Goal: Transaction & Acquisition: Purchase product/service

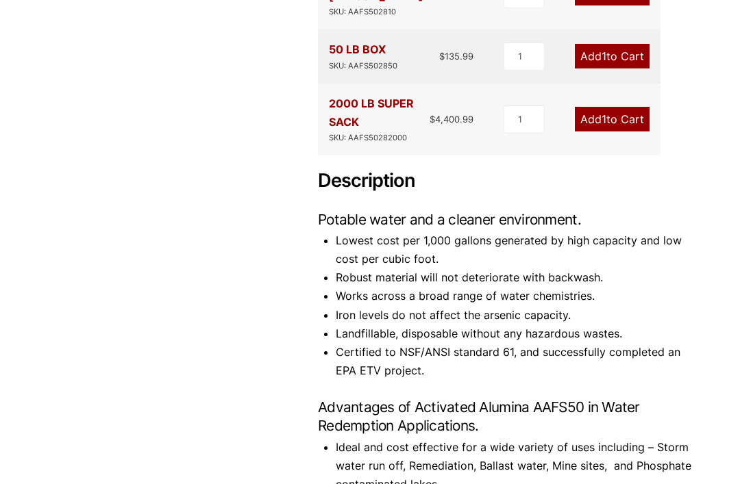
scroll to position [503, 0]
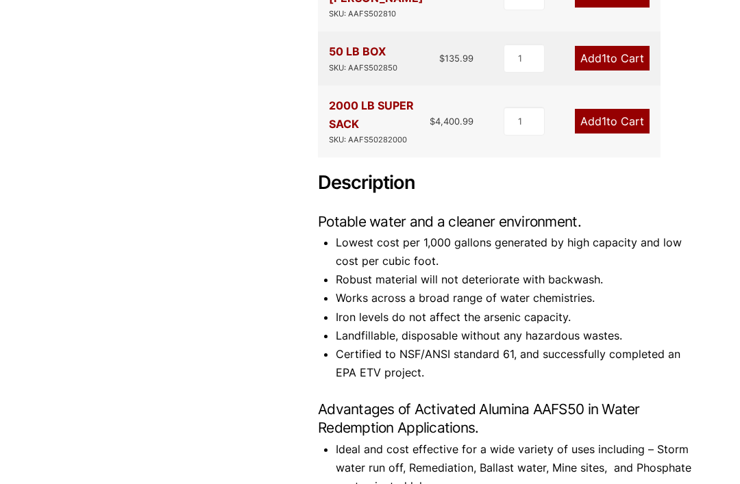
click at [676, 1] on div "Product Features Aluminum QQ-A-225/5 OR /6 Low Cost No Disposal Concerns No Pre…" at bounding box center [506, 234] width 377 height 1080
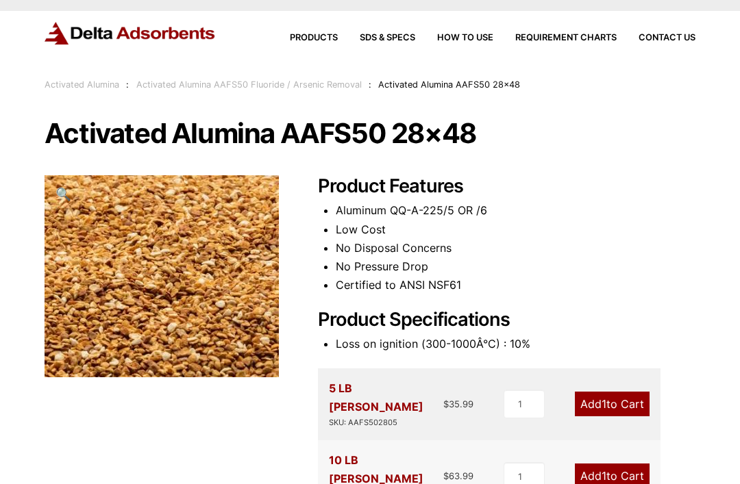
scroll to position [17, 0]
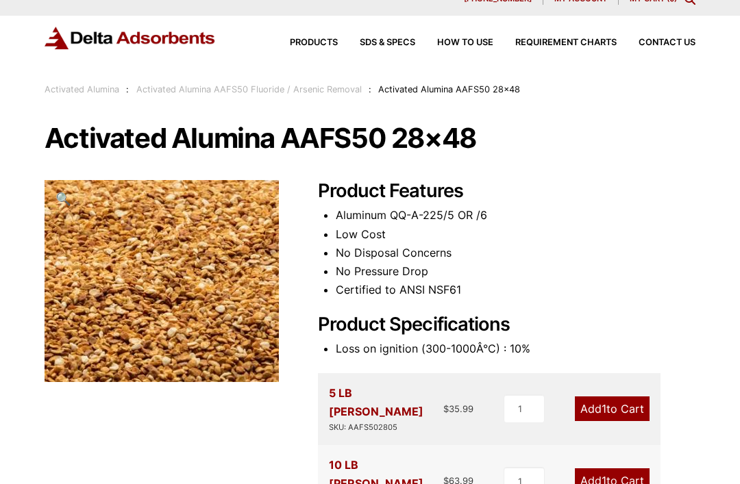
click at [101, 93] on link "Activated Alumina" at bounding box center [82, 89] width 75 height 10
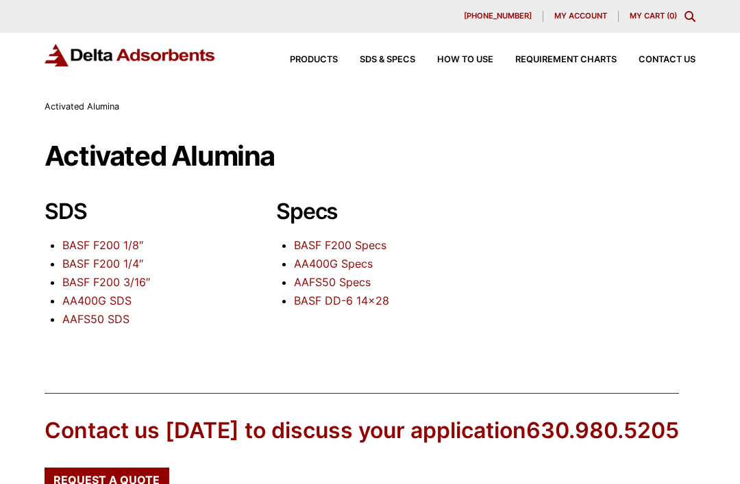
click at [124, 245] on link "BASF F200 1/8″" at bounding box center [102, 245] width 81 height 14
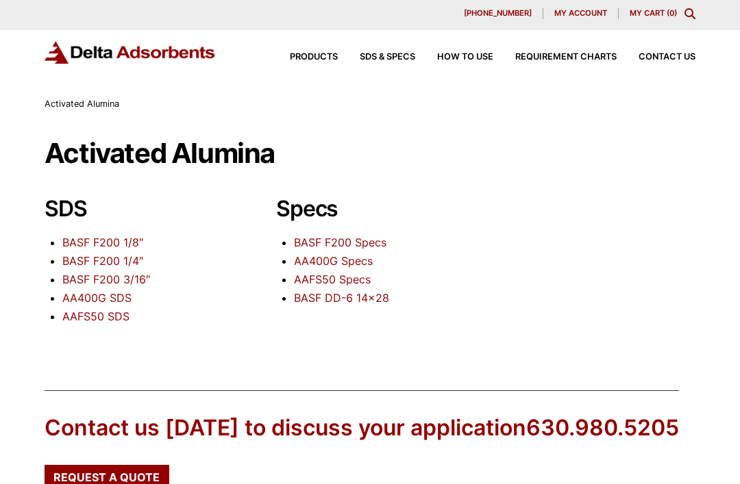
scroll to position [6, 0]
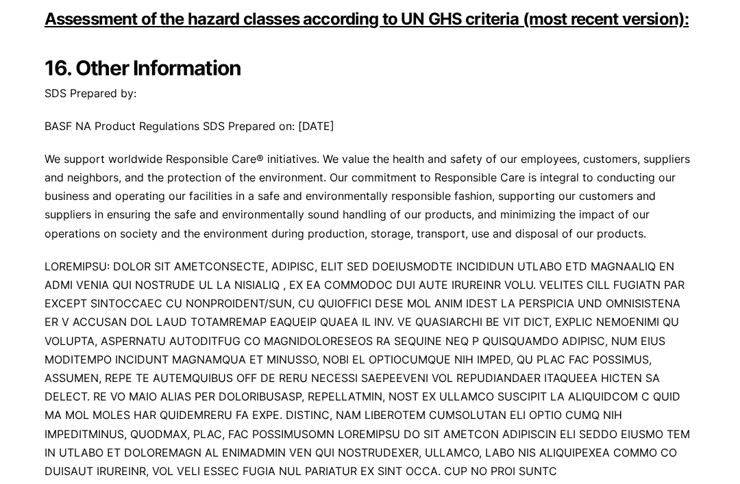
scroll to position [7818, 0]
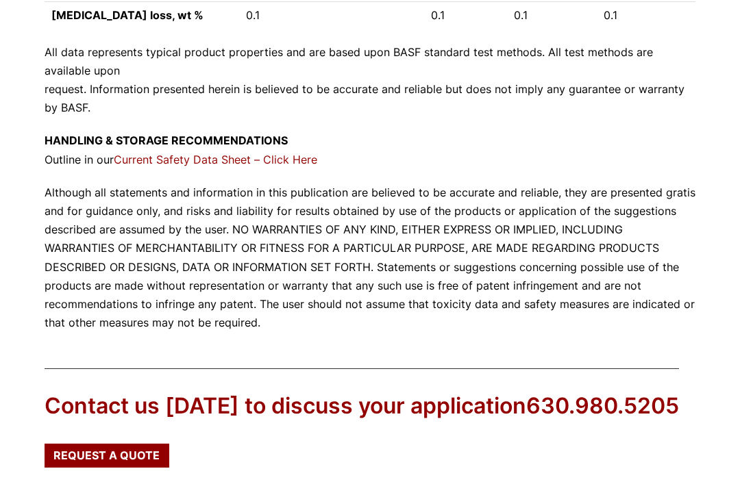
scroll to position [1831, 0]
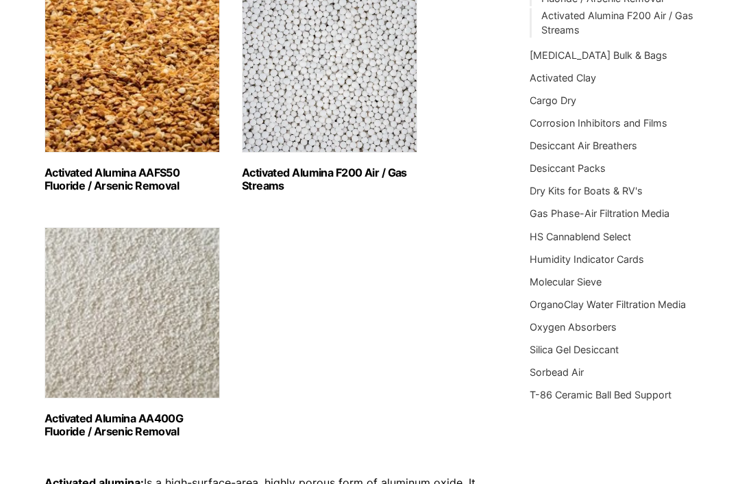
scroll to position [245, 0]
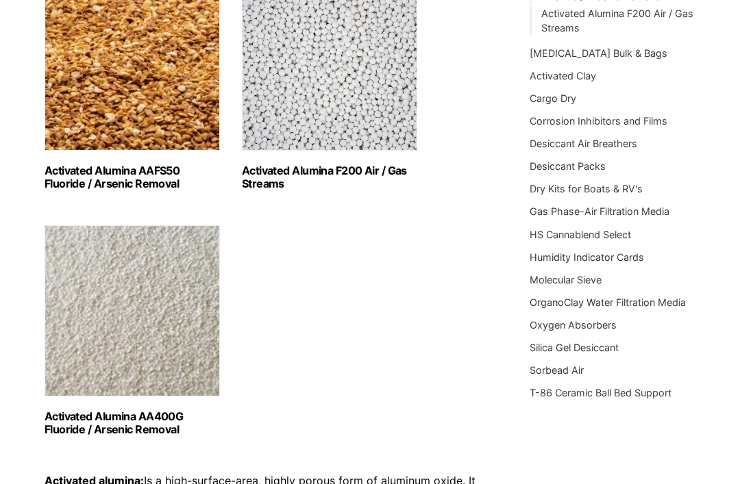
click at [353, 133] on img "Visit product category Activated Alumina F200 Air / Gas Streams" at bounding box center [329, 65] width 175 height 171
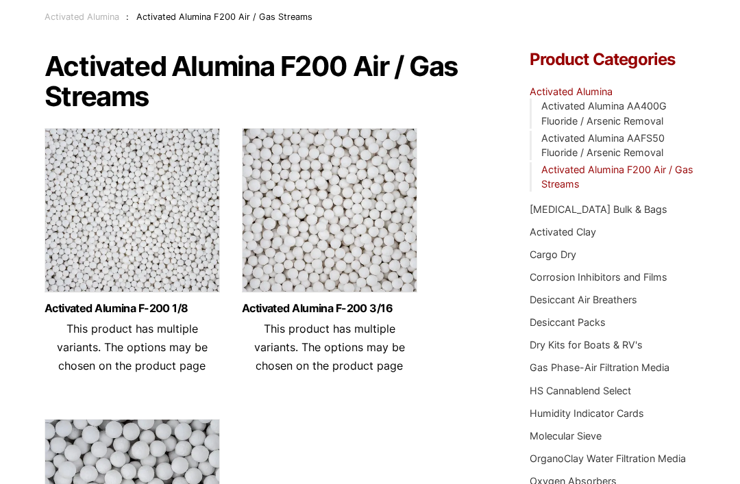
scroll to position [92, 0]
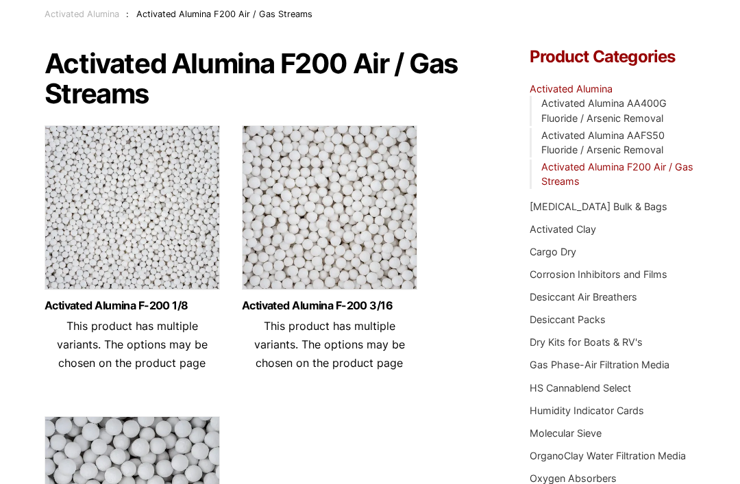
click at [183, 249] on img at bounding box center [132, 210] width 175 height 171
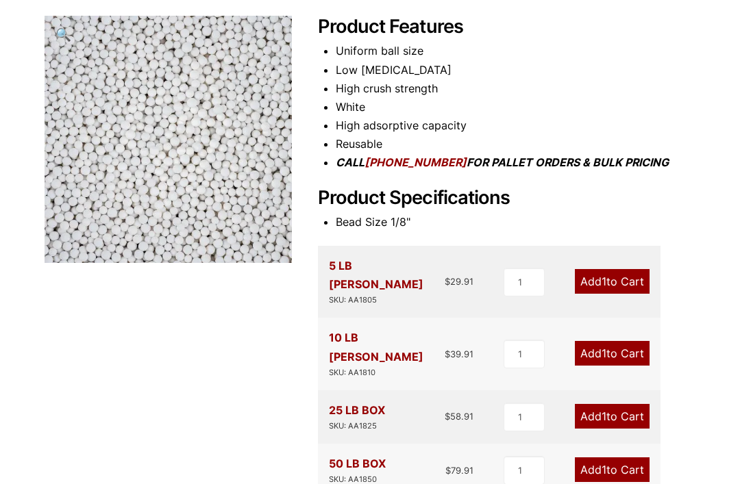
scroll to position [185, 0]
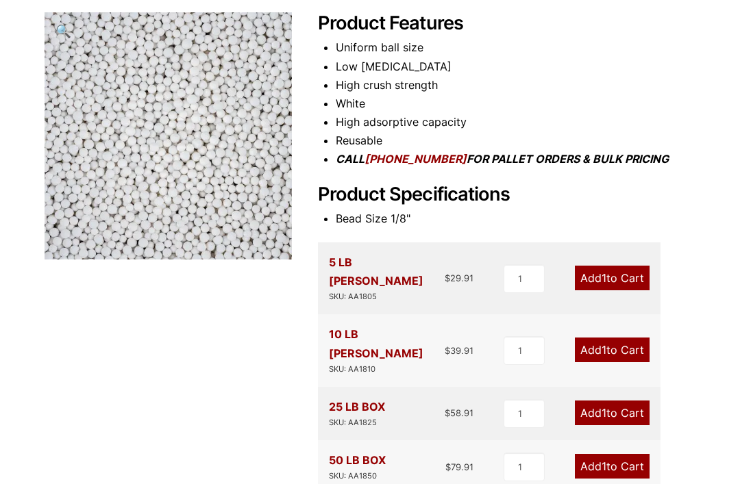
click at [609, 271] on link "Add 1 to Cart" at bounding box center [612, 278] width 75 height 25
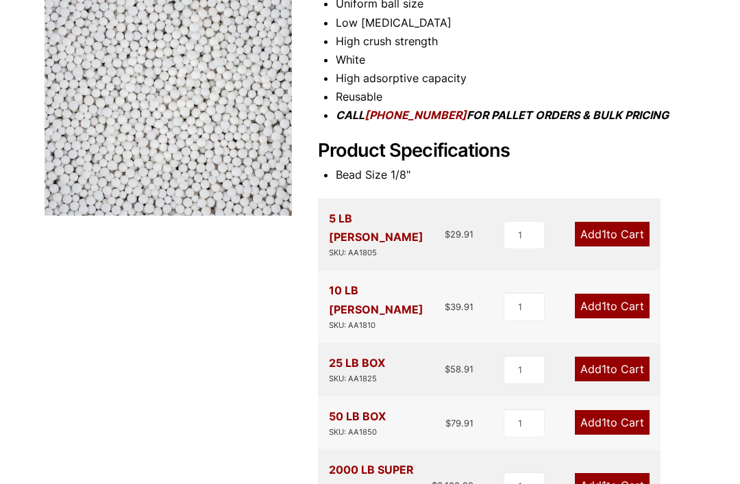
click at [621, 294] on link "Add 1 to Cart" at bounding box center [612, 306] width 75 height 25
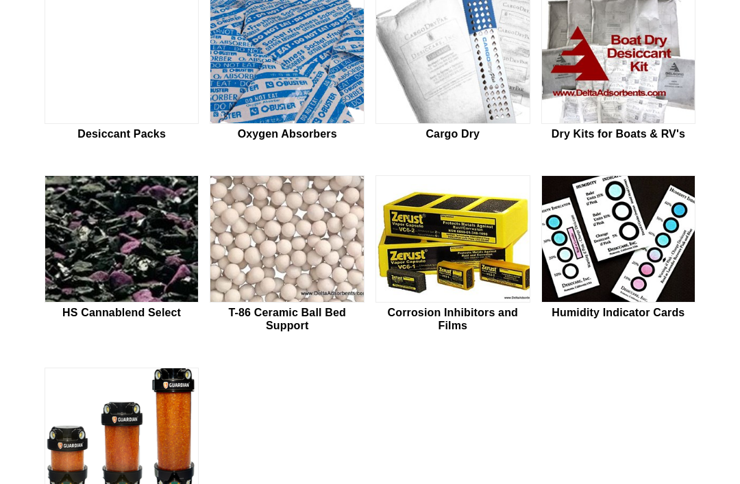
scroll to position [732, 0]
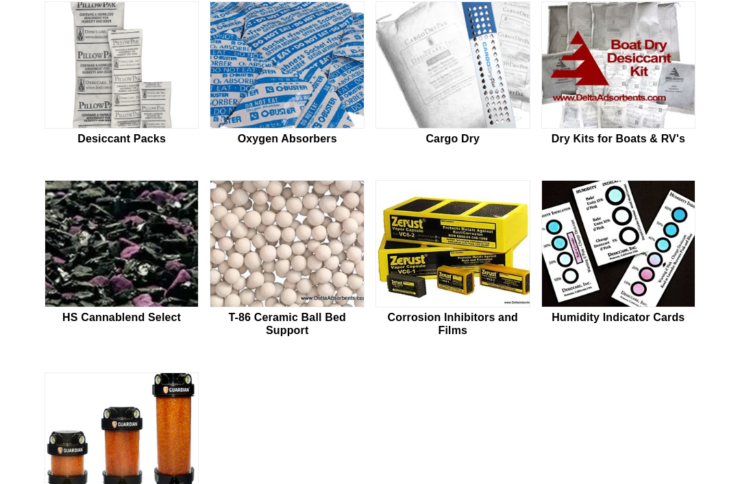
click at [97, 255] on img at bounding box center [121, 244] width 153 height 127
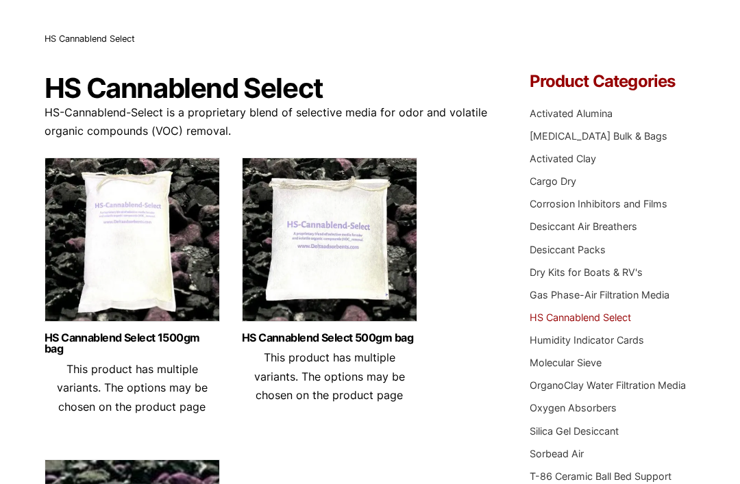
scroll to position [64, 0]
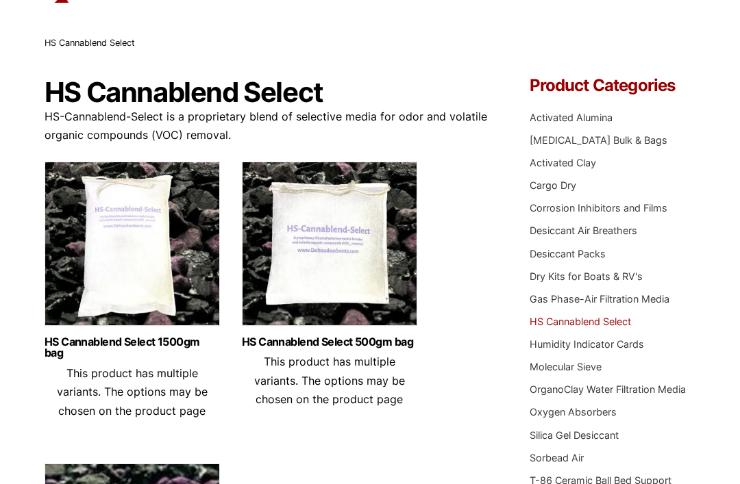
click at [106, 340] on link "HS Cannablend Select 1500gm bag" at bounding box center [132, 347] width 175 height 23
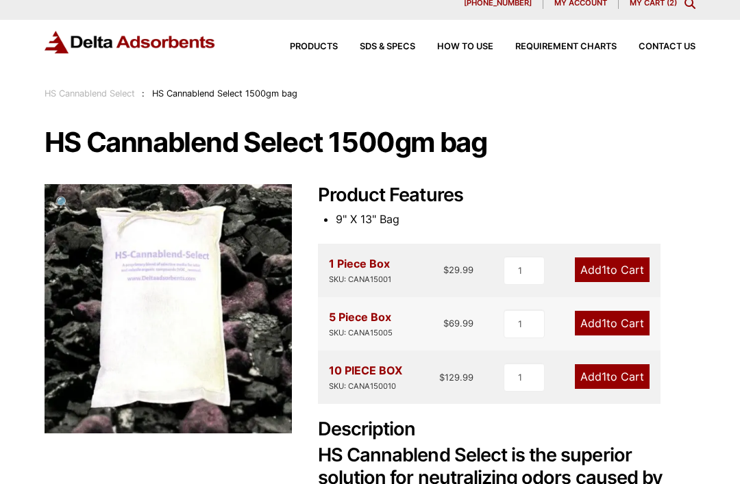
scroll to position [16, 0]
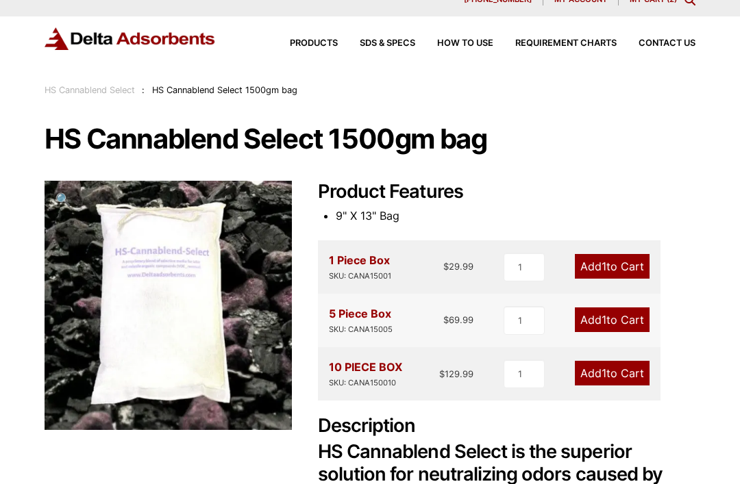
click at [329, 47] on span "Products" at bounding box center [314, 43] width 48 height 9
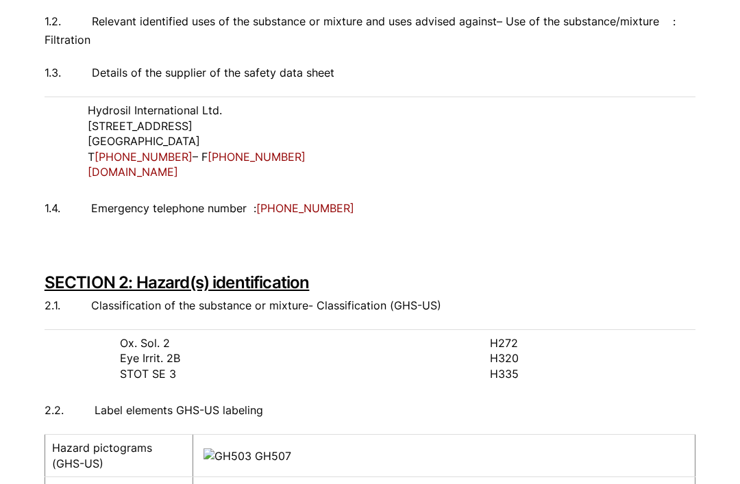
scroll to position [229, 0]
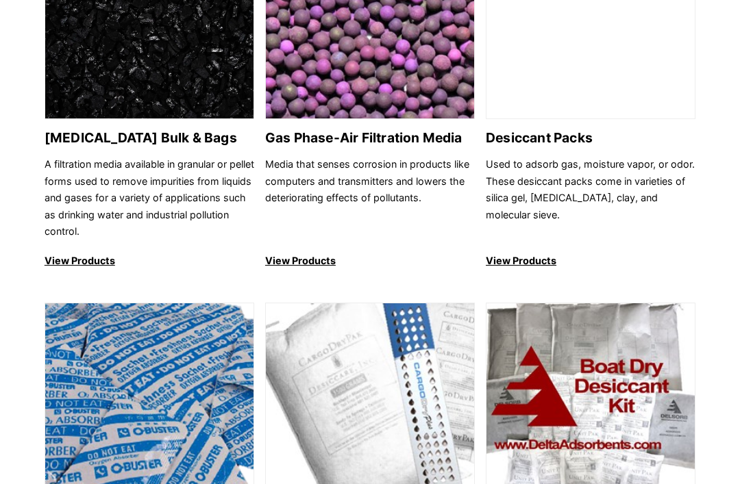
scroll to position [943, 0]
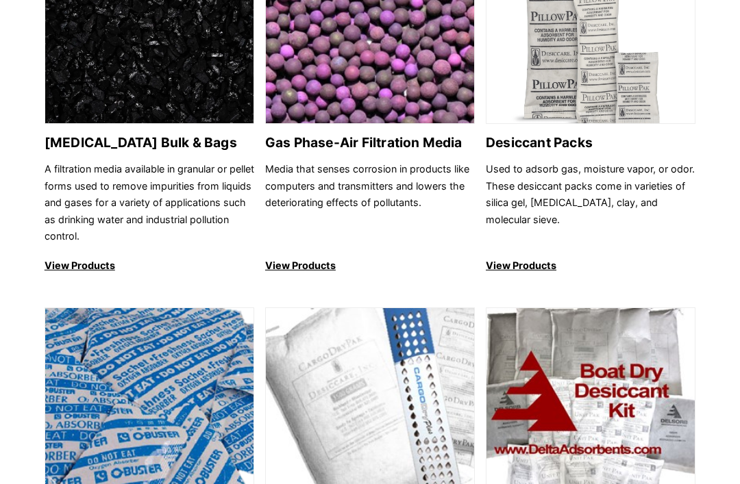
click at [297, 266] on p "View Products" at bounding box center [370, 266] width 210 height 16
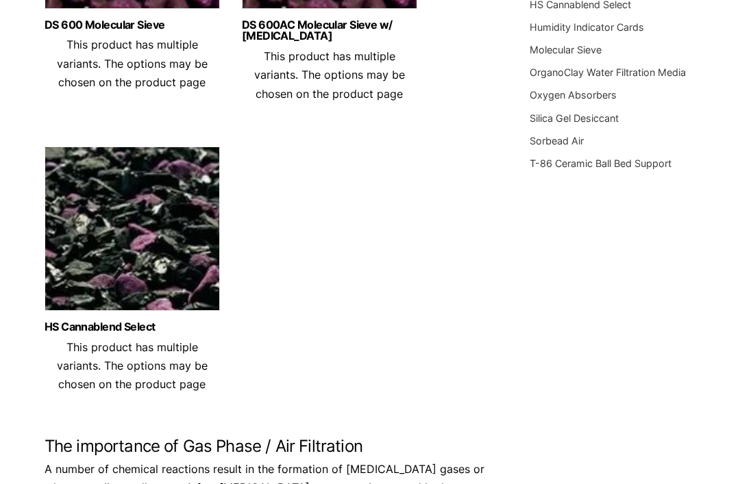
scroll to position [371, 0]
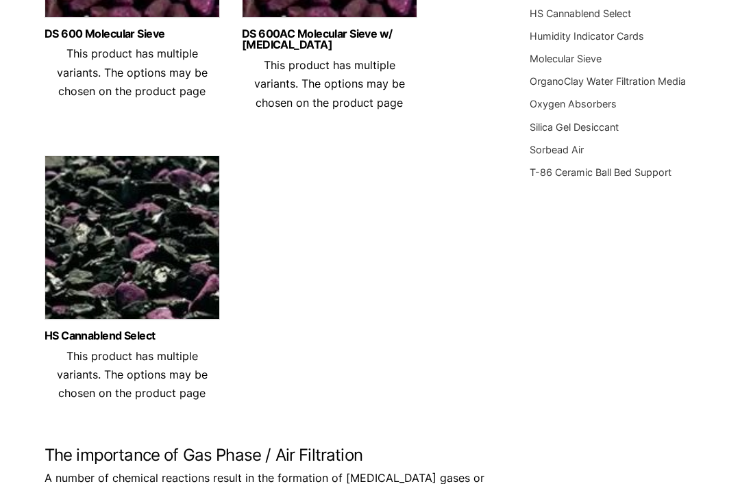
click at [151, 332] on link "HS Cannablend Select" at bounding box center [132, 337] width 175 height 12
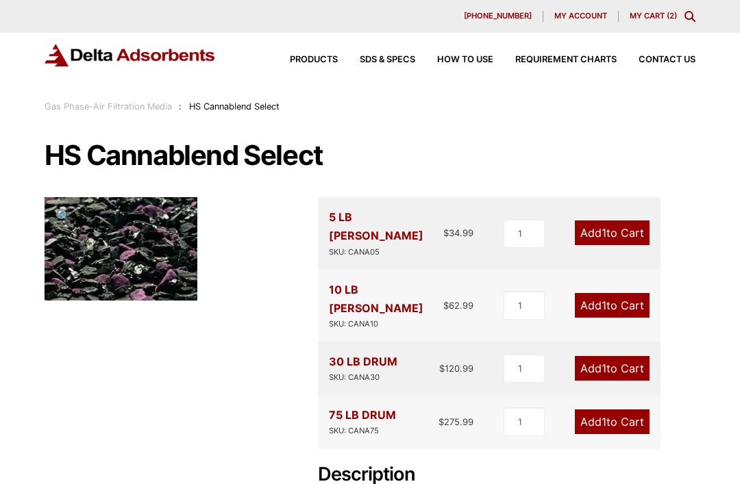
click at [168, 284] on img at bounding box center [121, 248] width 153 height 103
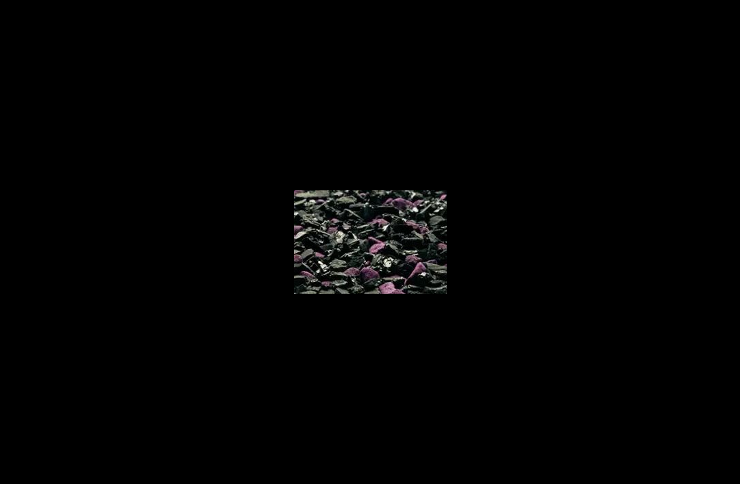
click at [685, 16] on button "Close (Esc)" at bounding box center [695, 15] width 30 height 30
